Goal: Browse casually

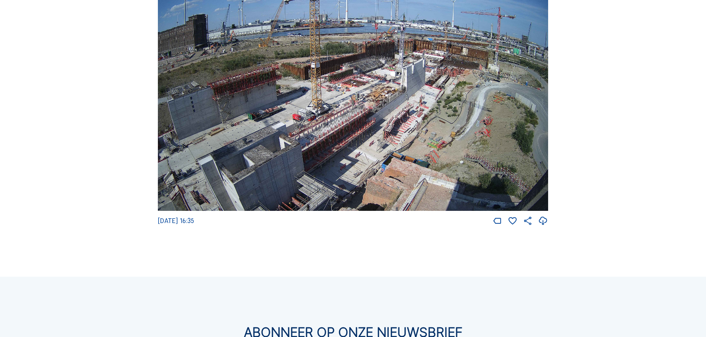
scroll to position [1037, 0]
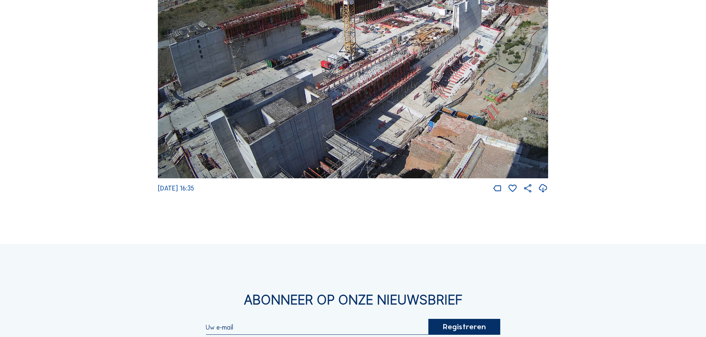
drag, startPoint x: 303, startPoint y: 134, endPoint x: 360, endPoint y: 46, distance: 105.0
click at [360, 46] on img at bounding box center [353, 69] width 390 height 220
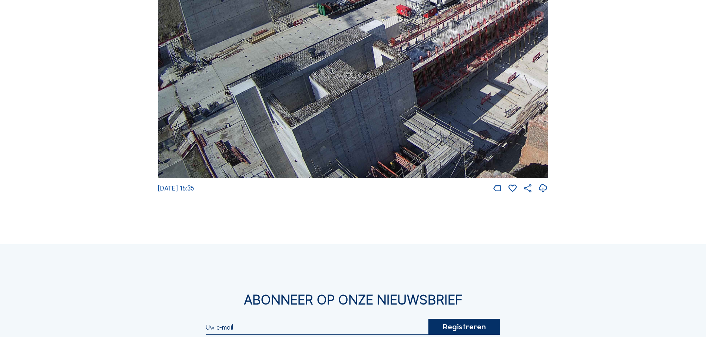
drag, startPoint x: 421, startPoint y: 59, endPoint x: 445, endPoint y: 32, distance: 35.4
click at [444, 32] on img at bounding box center [353, 69] width 390 height 220
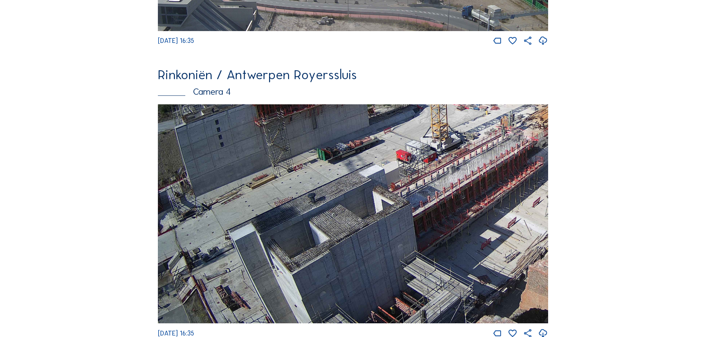
scroll to position [889, 0]
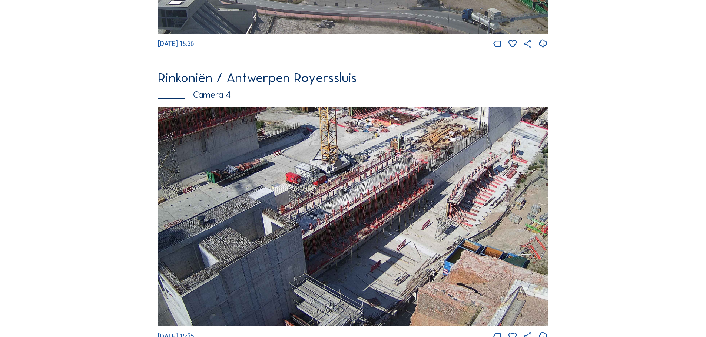
drag, startPoint x: 456, startPoint y: 229, endPoint x: 343, endPoint y: 249, distance: 114.6
click at [343, 249] on img at bounding box center [353, 217] width 390 height 220
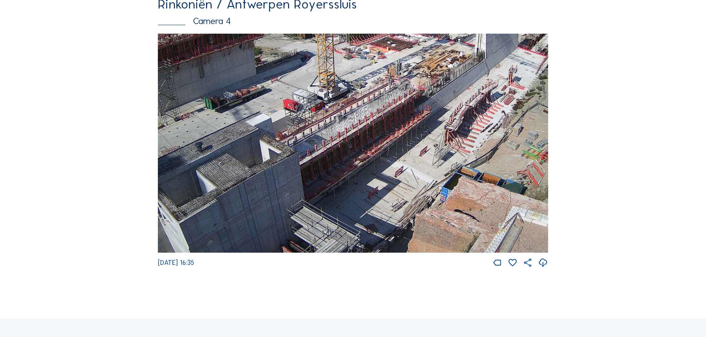
scroll to position [963, 0]
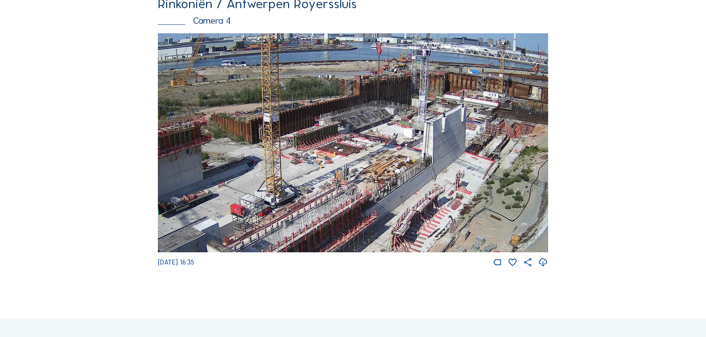
drag, startPoint x: 468, startPoint y: 123, endPoint x: 415, endPoint y: 229, distance: 118.1
click at [415, 229] on img at bounding box center [353, 143] width 390 height 220
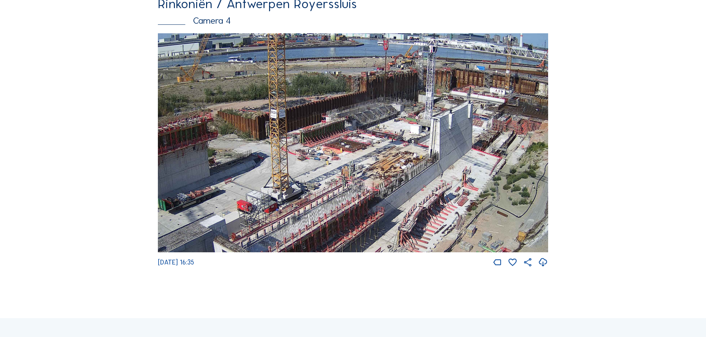
drag, startPoint x: 398, startPoint y: 152, endPoint x: 404, endPoint y: 148, distance: 7.6
click at [404, 148] on img at bounding box center [353, 143] width 390 height 220
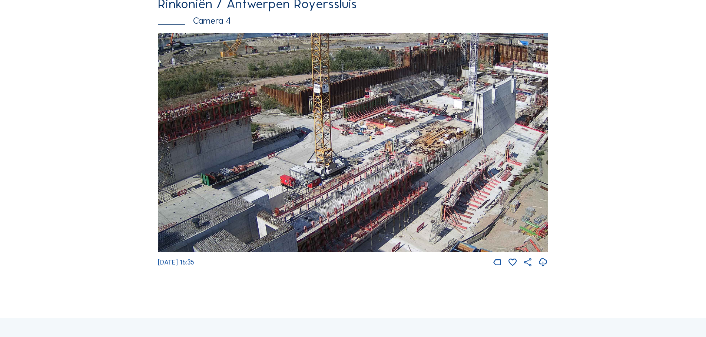
drag, startPoint x: 344, startPoint y: 129, endPoint x: 383, endPoint y: 106, distance: 45.0
click at [383, 106] on img at bounding box center [353, 143] width 390 height 220
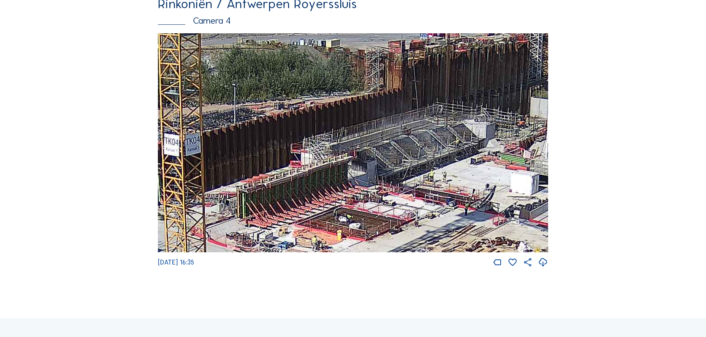
drag, startPoint x: 440, startPoint y: 81, endPoint x: 386, endPoint y: 133, distance: 74.6
click at [386, 133] on img at bounding box center [353, 143] width 390 height 220
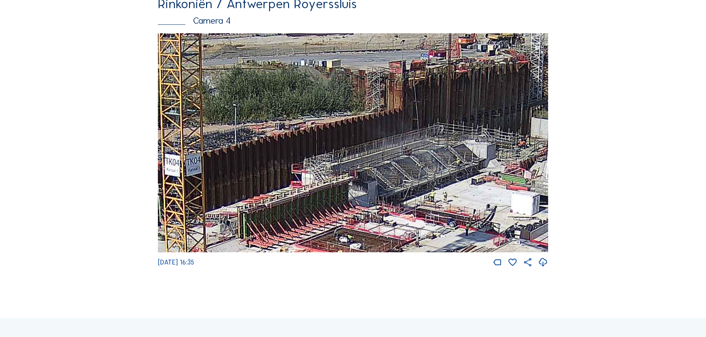
drag, startPoint x: 363, startPoint y: 147, endPoint x: 364, endPoint y: 166, distance: 18.2
click at [364, 167] on img at bounding box center [353, 143] width 390 height 220
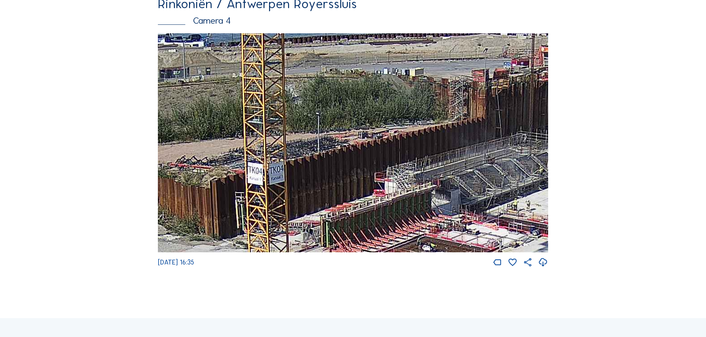
drag, startPoint x: 340, startPoint y: 169, endPoint x: 421, endPoint y: 177, distance: 81.2
click at [421, 177] on img at bounding box center [353, 143] width 390 height 220
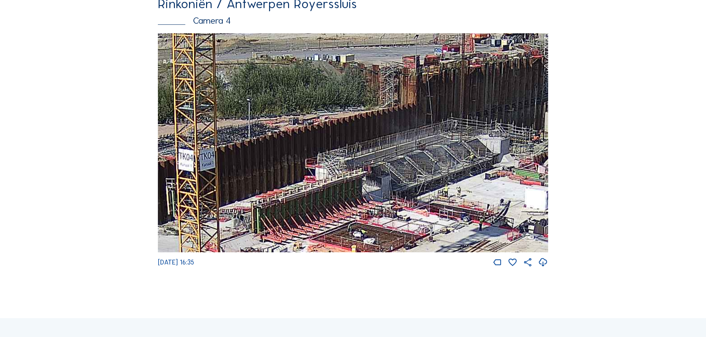
drag, startPoint x: 451, startPoint y: 160, endPoint x: 381, endPoint y: 147, distance: 71.6
click at [382, 146] on img at bounding box center [353, 143] width 390 height 220
